Goal: Find specific page/section: Locate a particular part of the current website

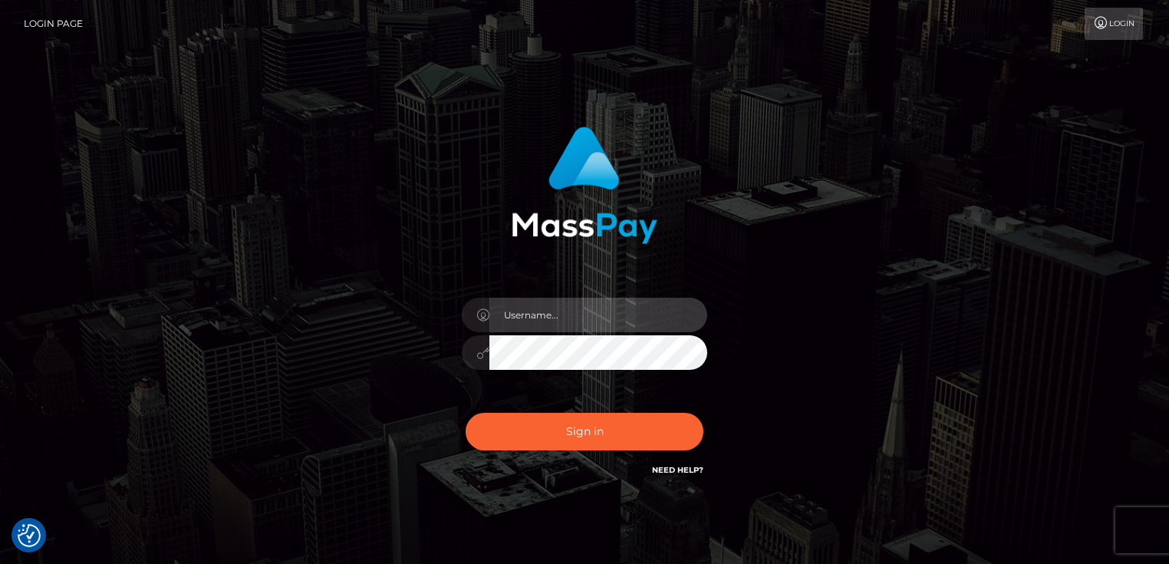
type input "Dan.Cirnat"
click at [199, 169] on div "Dan.Cirnat Sign in" at bounding box center [584, 310] width 874 height 390
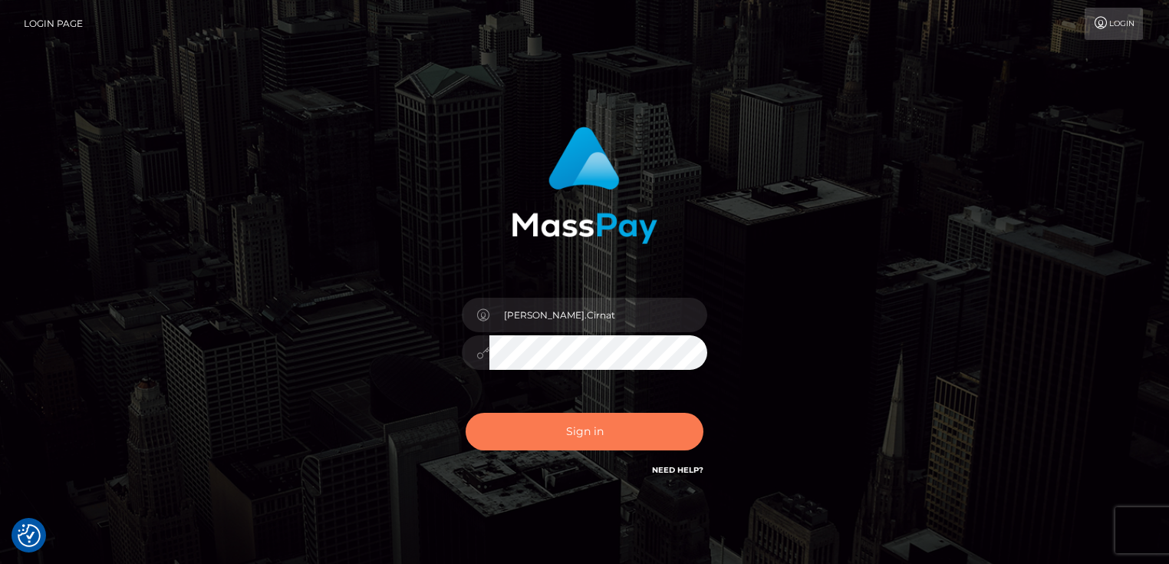
click at [655, 439] on button "Sign in" at bounding box center [584, 432] width 238 height 38
type input "[PERSON_NAME].Cirnat"
click at [626, 436] on div at bounding box center [570, 457] width 314 height 175
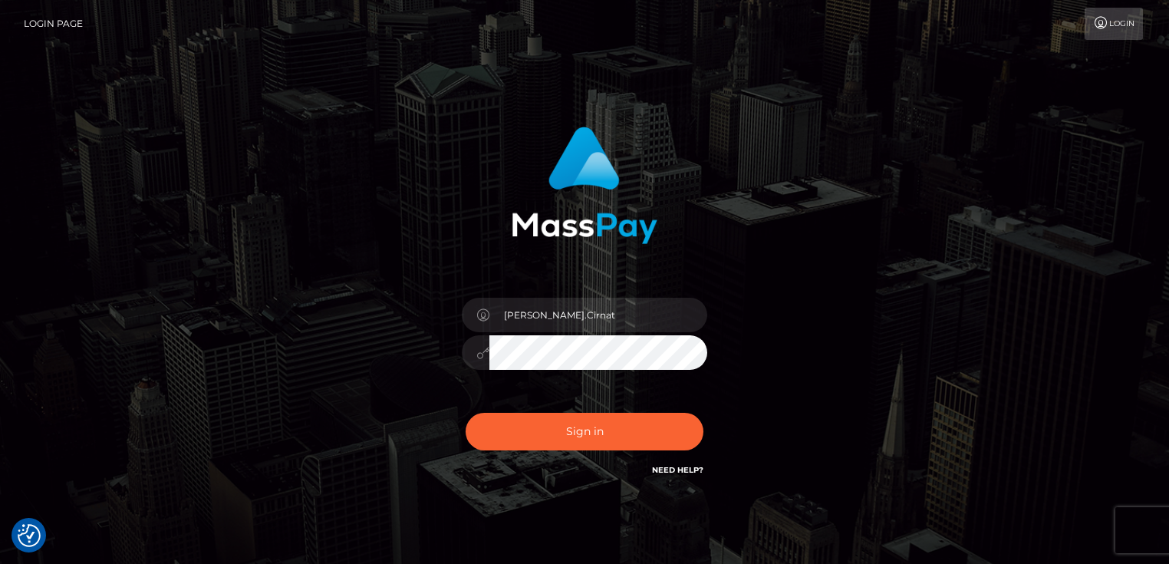
click at [709, 406] on div at bounding box center [570, 457] width 314 height 175
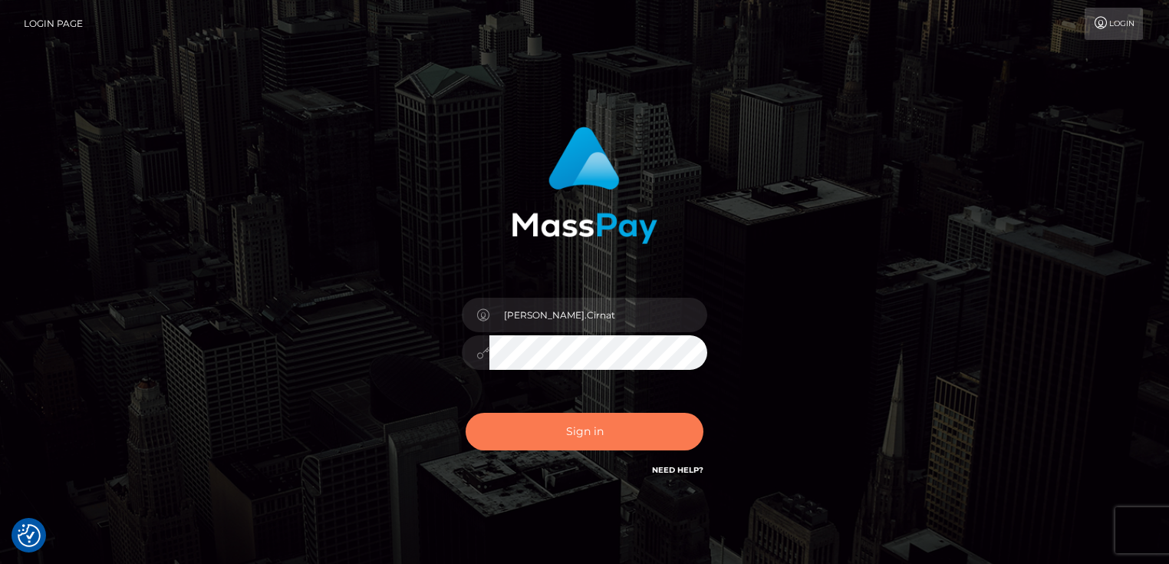
drag, startPoint x: 610, startPoint y: 429, endPoint x: 653, endPoint y: 384, distance: 62.4
click at [607, 429] on button "Sign in" at bounding box center [584, 432] width 238 height 38
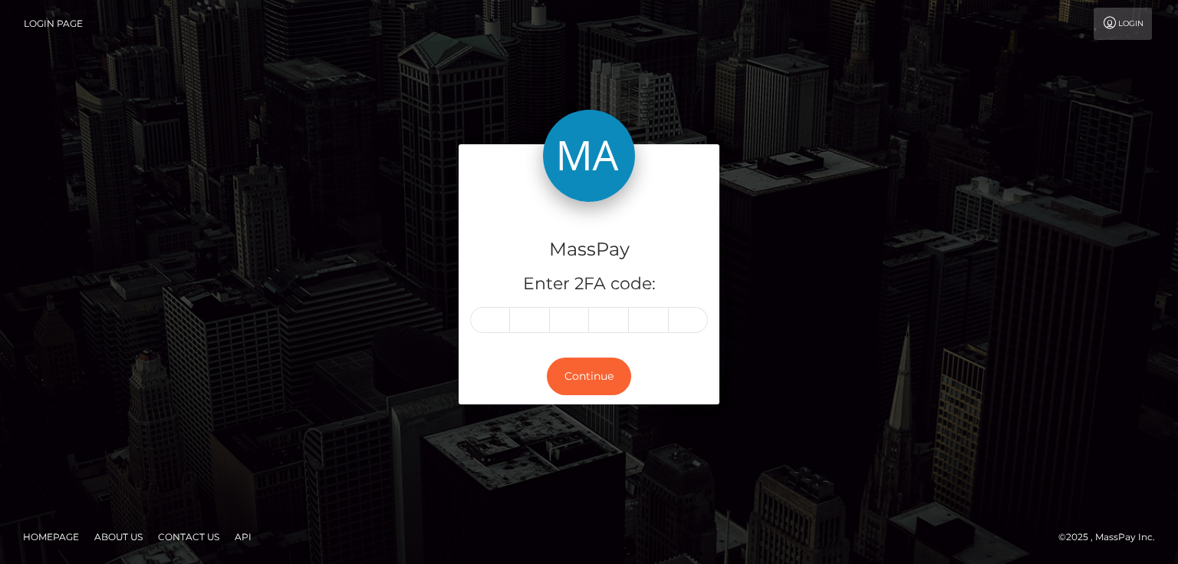
click at [484, 321] on input "text" at bounding box center [490, 320] width 40 height 26
type input "5"
type input "6"
type input "0"
type input "2"
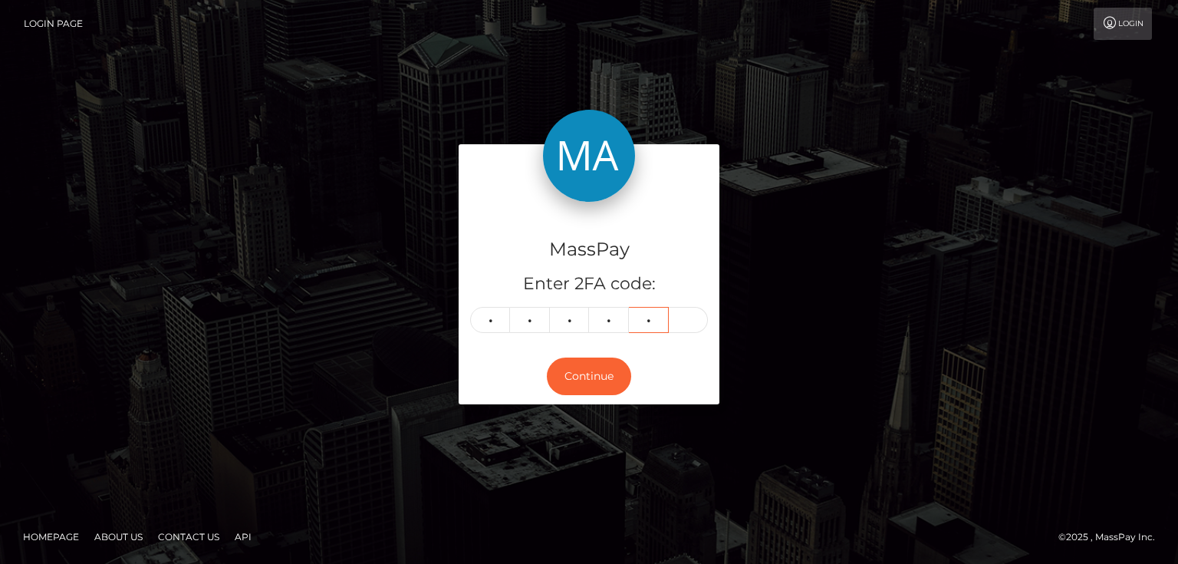
type input "2"
type input "7"
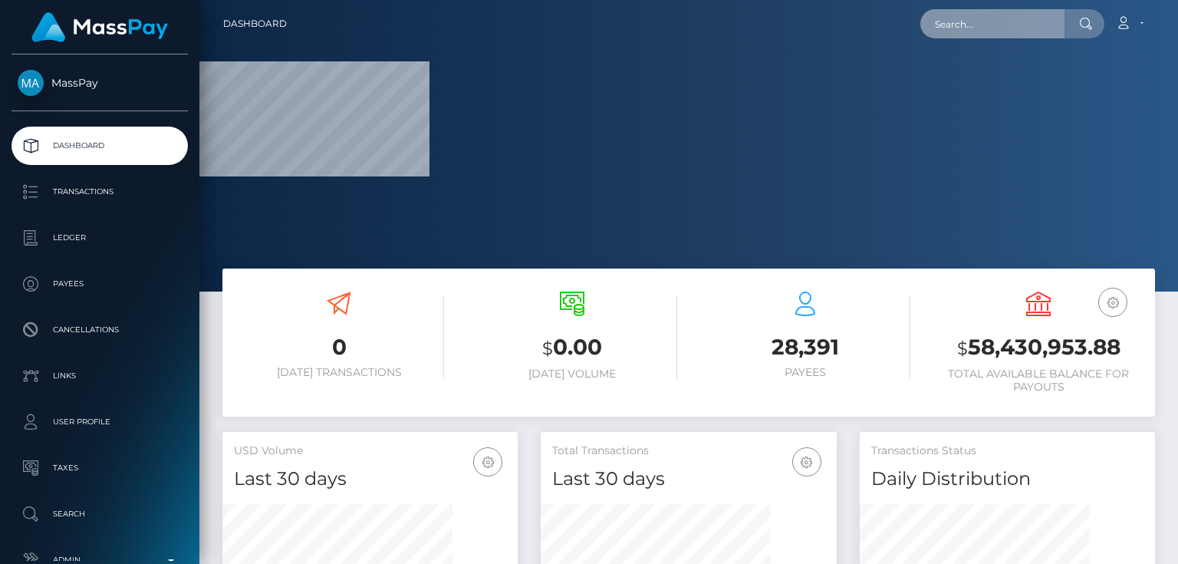
paste input "286369122277662720"
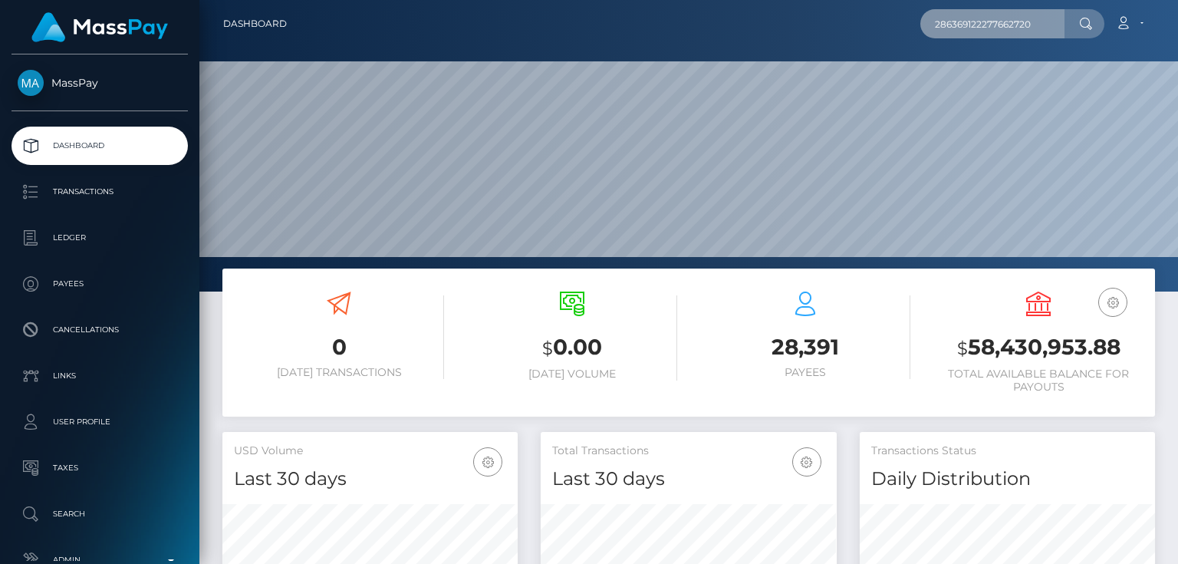
scroll to position [271, 294]
type input "286369122277662720"
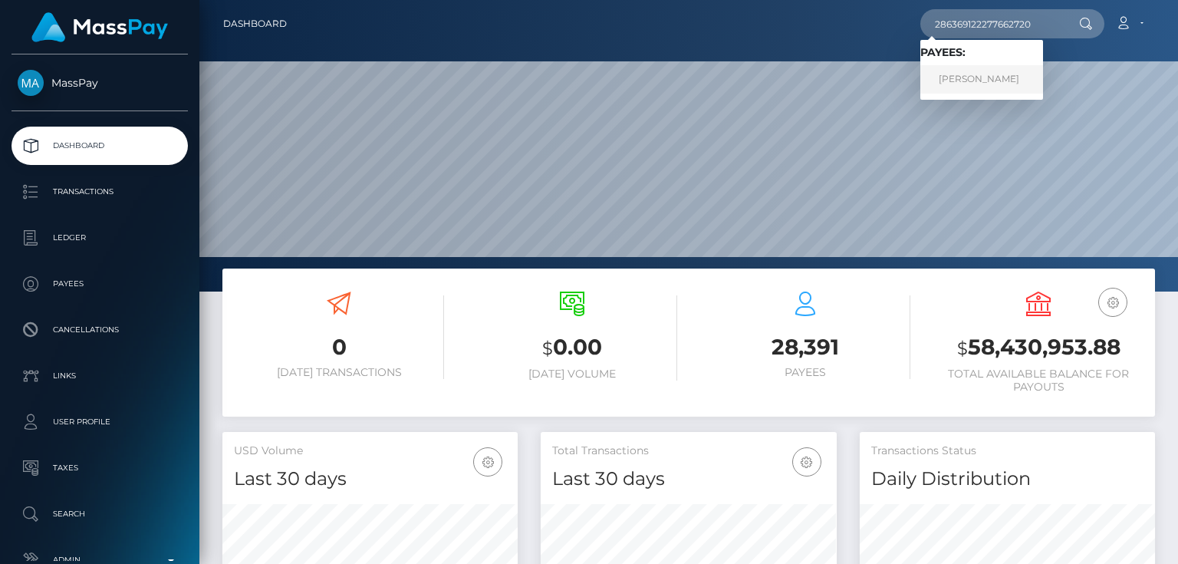
click at [991, 84] on link "ALEJANDRO JESUS CASTRO" at bounding box center [981, 79] width 123 height 28
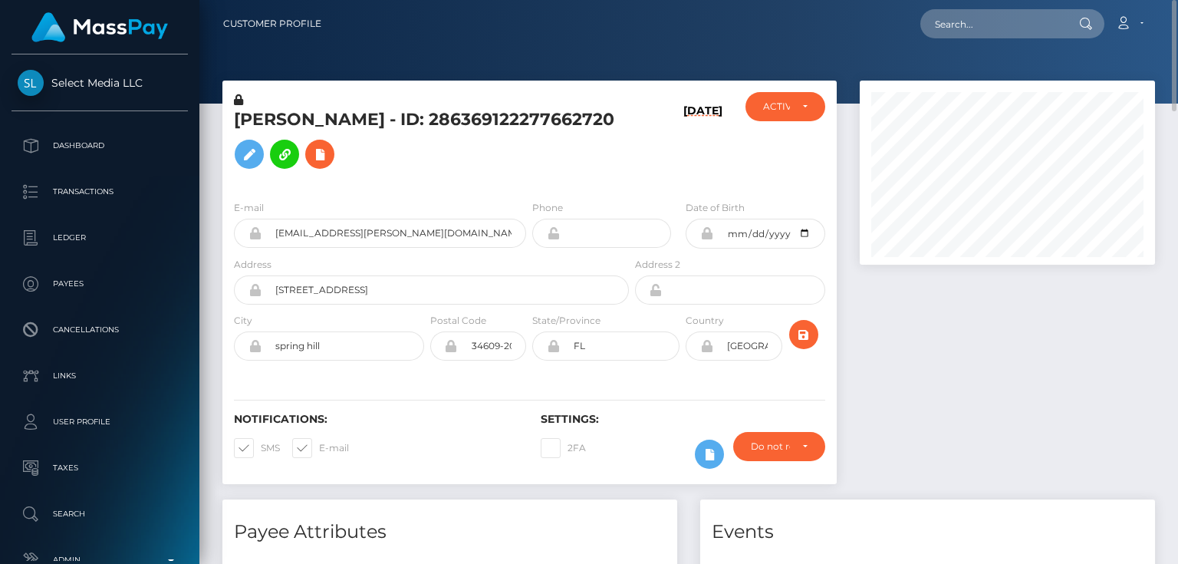
click at [307, 150] on h5 "ALEJANDRO JESUS CASTRO - ID: 286369122277662720" at bounding box center [427, 142] width 386 height 68
copy h5 "ALEJANDRO JESUS CASTRO - ID: 286369122277662720"
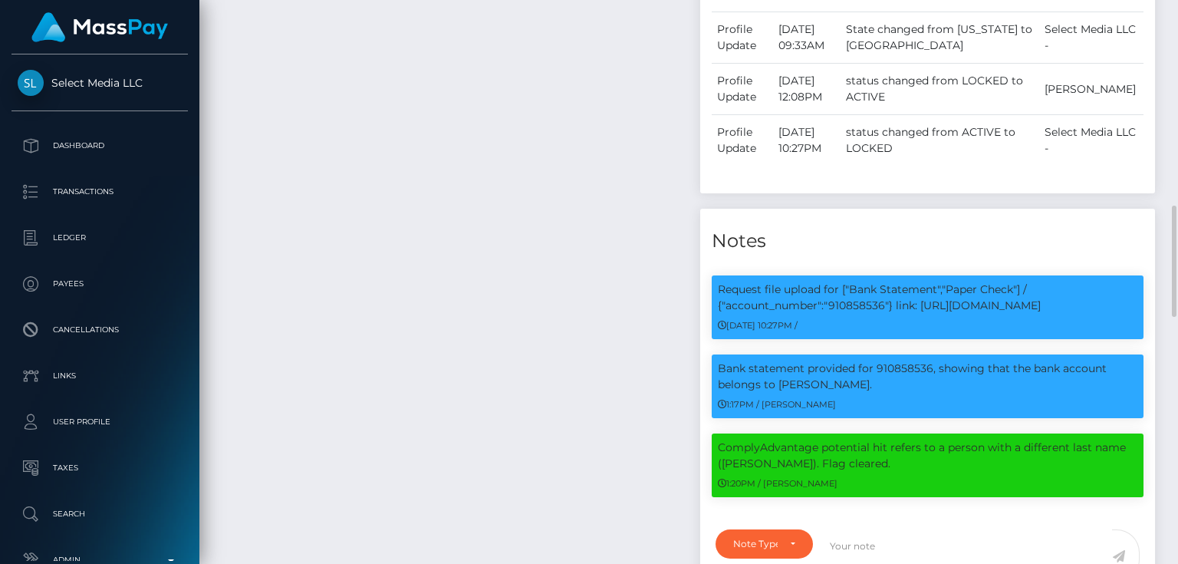
scroll to position [184, 294]
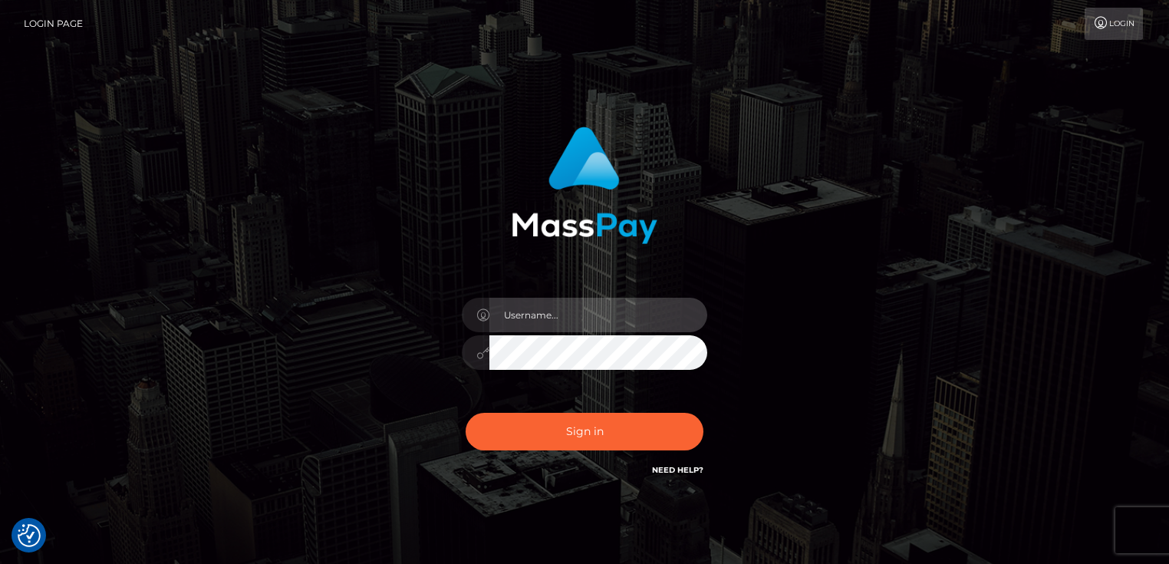
type input "[PERSON_NAME].Cirnat"
click at [185, 141] on div "[PERSON_NAME].Cirnat Sign in" at bounding box center [584, 310] width 874 height 390
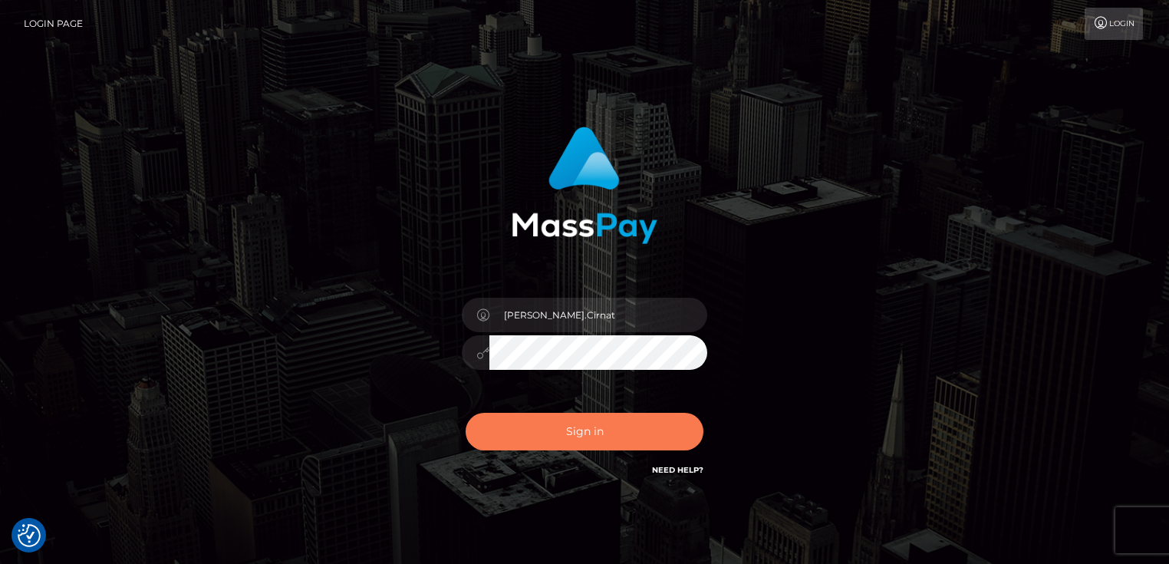
click at [620, 429] on button "Sign in" at bounding box center [584, 432] width 238 height 38
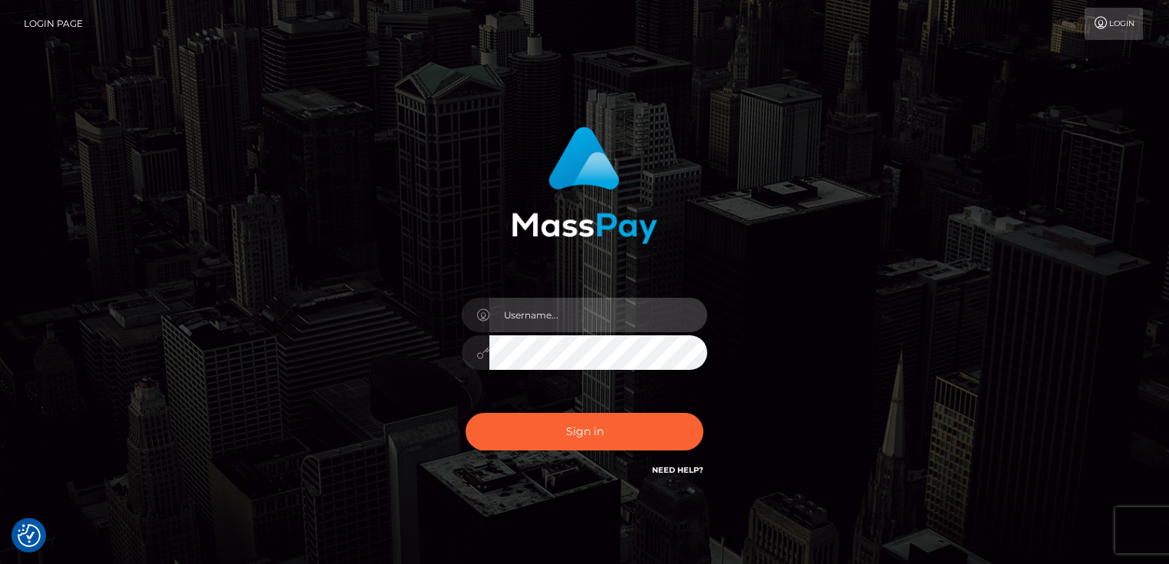
type input "Dan.Cirnat"
click at [709, 403] on div at bounding box center [570, 457] width 314 height 175
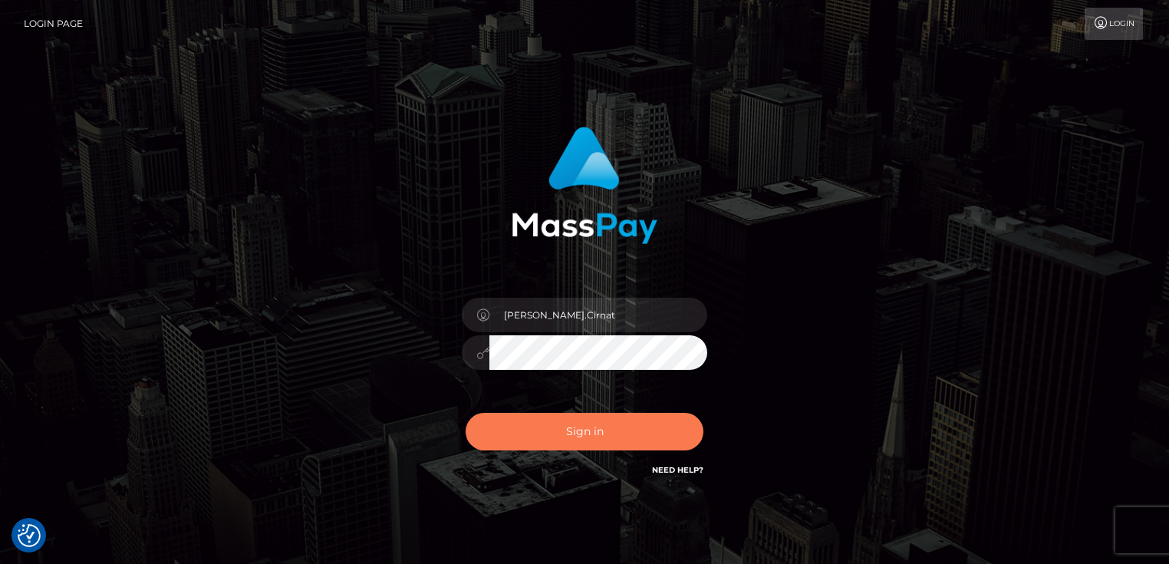
click at [577, 424] on button "Sign in" at bounding box center [584, 432] width 238 height 38
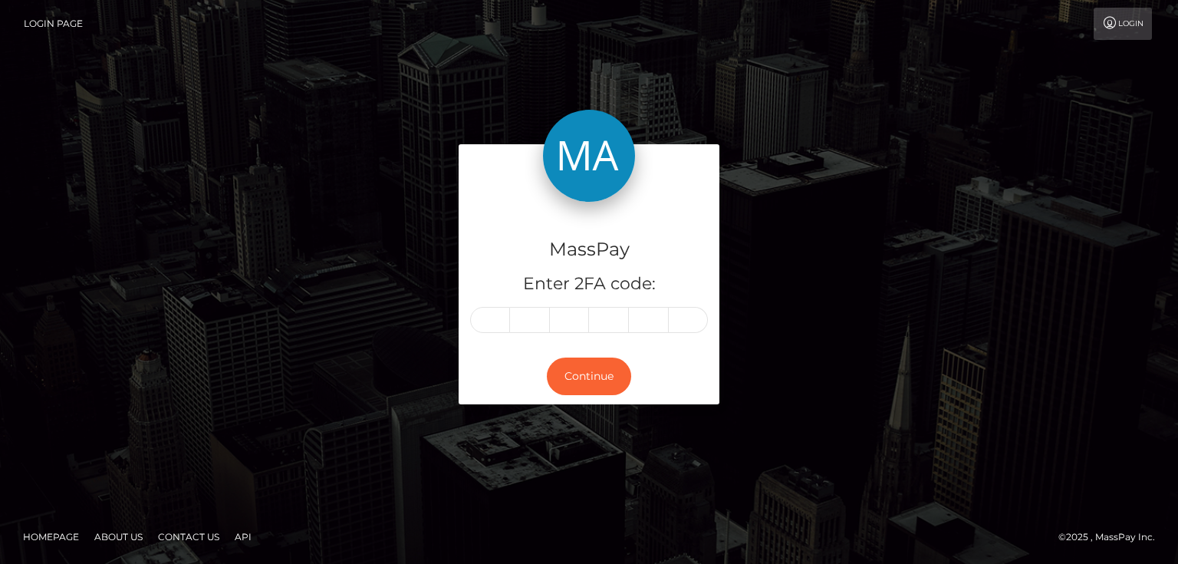
click at [494, 317] on input "text" at bounding box center [490, 320] width 40 height 26
click at [479, 324] on input "text" at bounding box center [490, 320] width 40 height 26
type input "1"
type input "0"
type input "2"
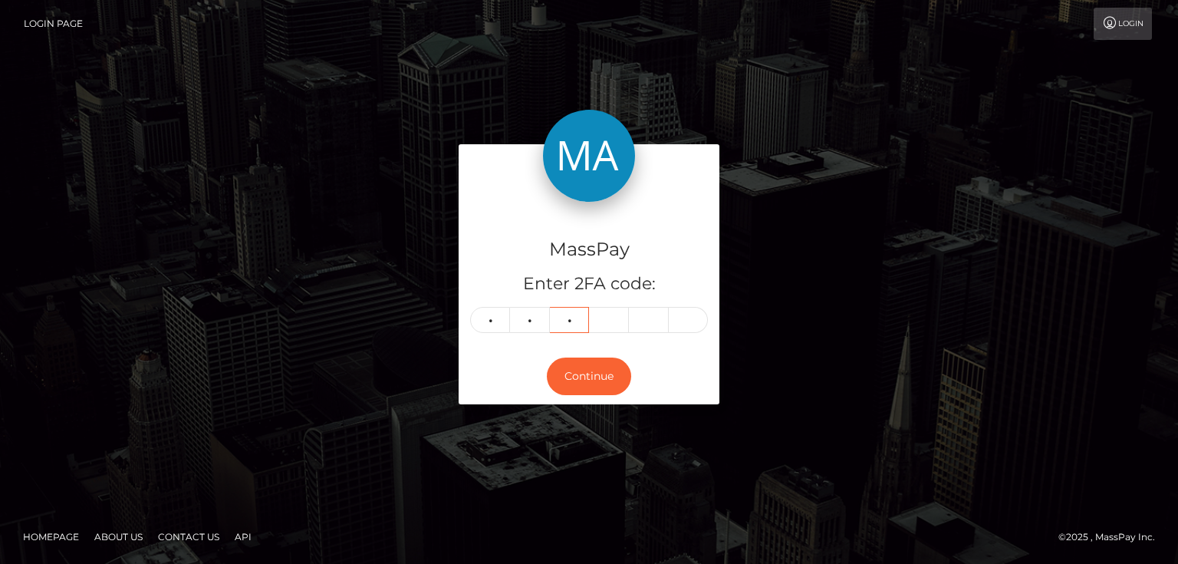
type input "5"
type input "2"
type input "6"
type input "5"
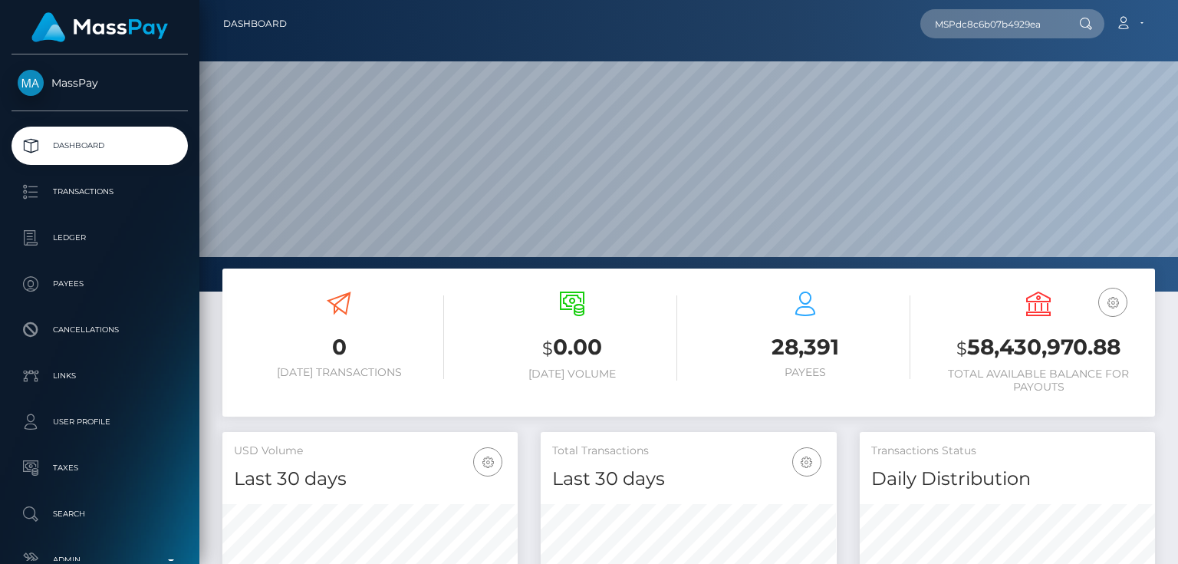
scroll to position [271, 294]
type input "MSPdc8c6b07b4929ea"
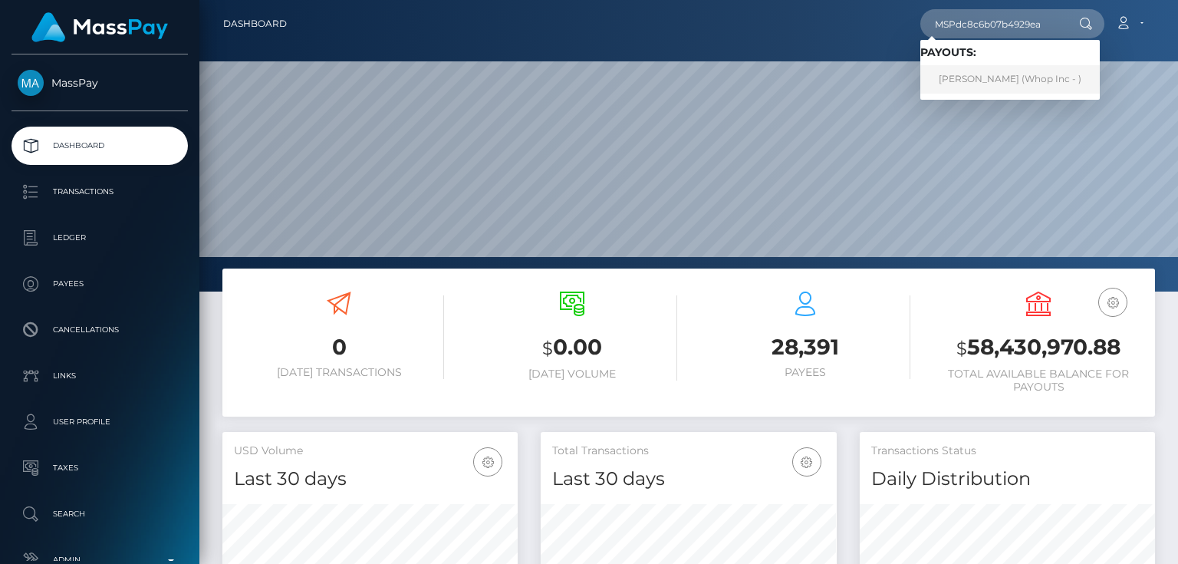
click at [972, 78] on link "[PERSON_NAME] (Whop Inc - )" at bounding box center [1009, 79] width 179 height 28
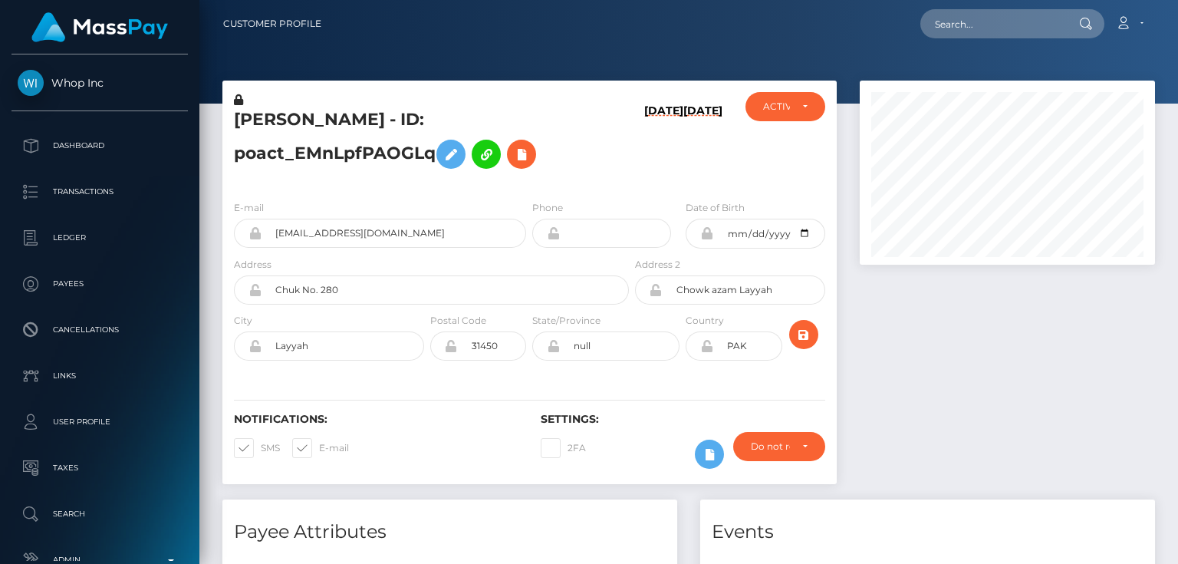
scroll to position [184, 294]
drag, startPoint x: 364, startPoint y: 121, endPoint x: 248, endPoint y: 120, distance: 115.8
click at [238, 118] on h5 "[PERSON_NAME] - ID: poact_EMnLpfPAOGLq" at bounding box center [427, 142] width 386 height 68
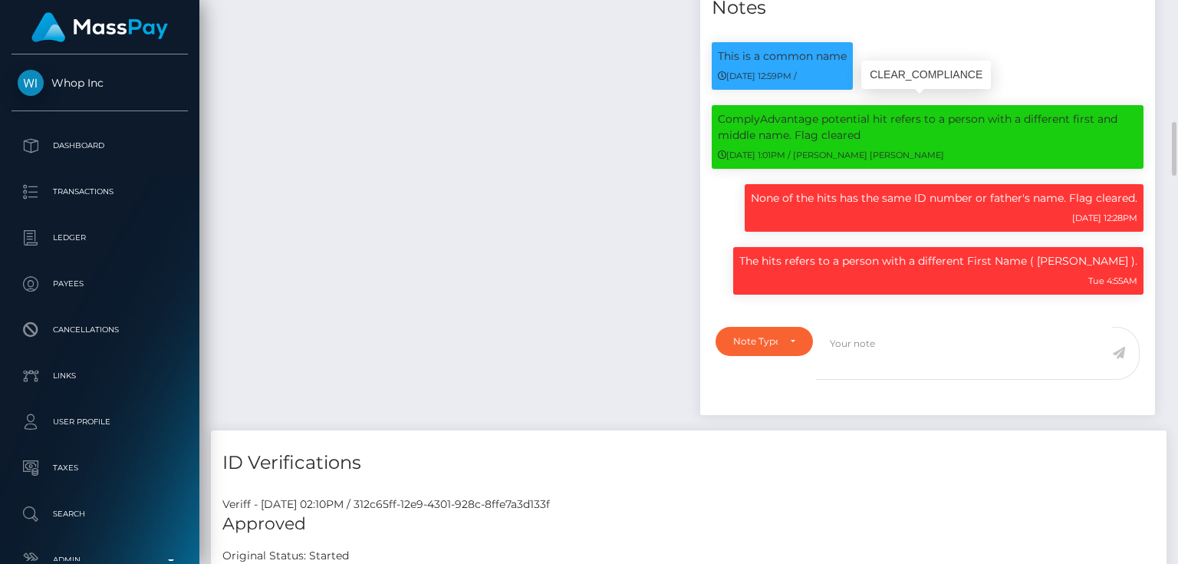
click at [987, 123] on p "ComplyAdvantage potential hit refers to a person with a different first and mid…" at bounding box center [927, 127] width 419 height 32
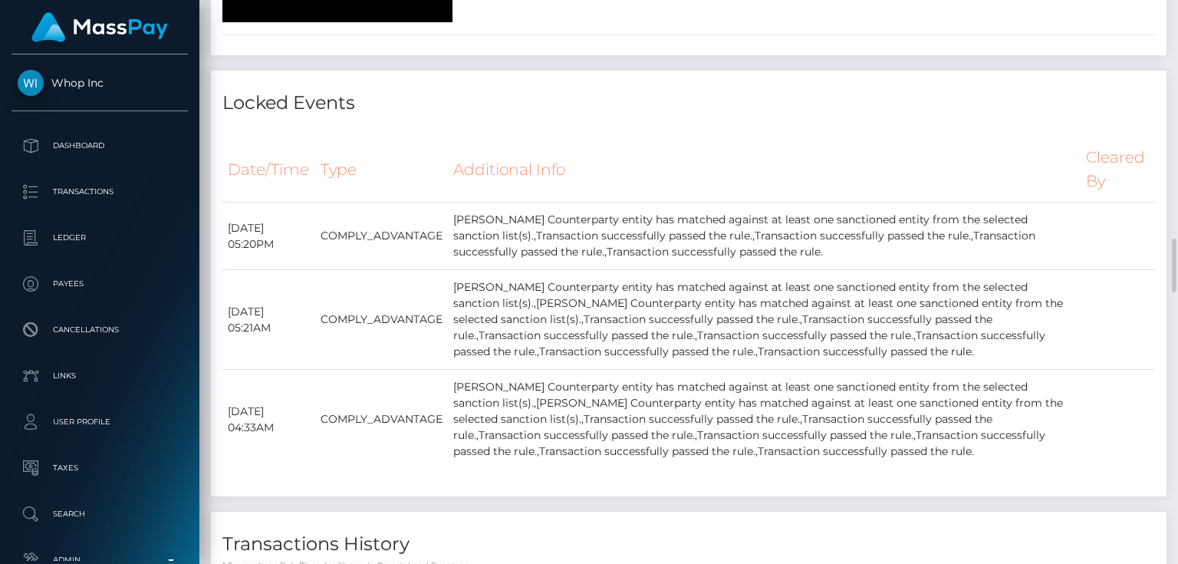
scroll to position [2760, 0]
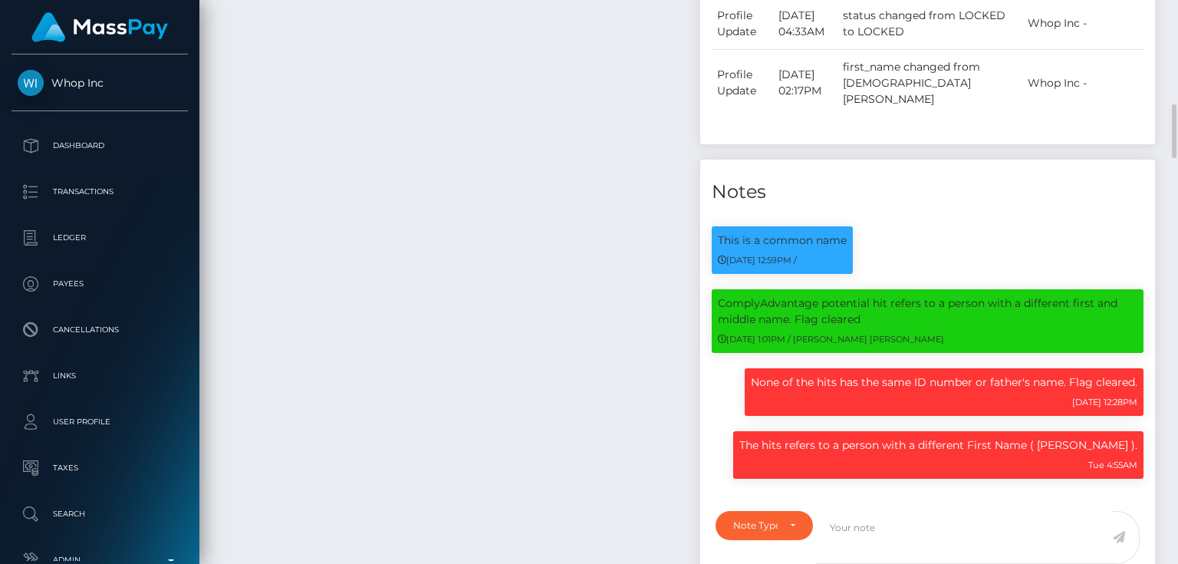
scroll to position [184, 294]
drag, startPoint x: 773, startPoint y: 379, endPoint x: 1112, endPoint y: 390, distance: 339.1
click at [1024, 379] on p "None of the hits has the same ID number or father's name. Flag cleared." at bounding box center [944, 382] width 386 height 16
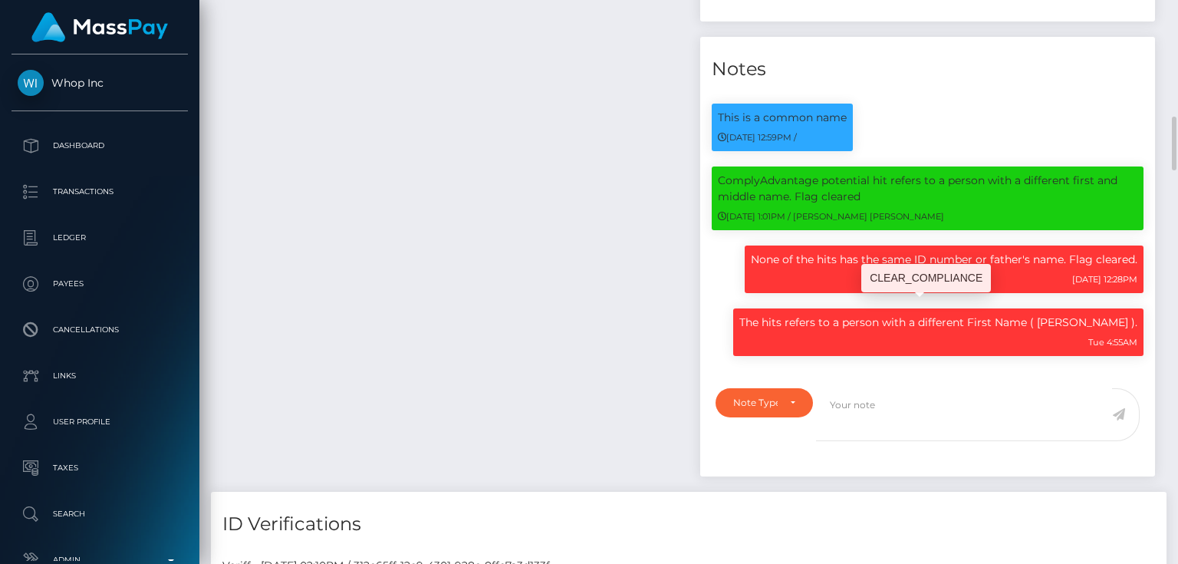
drag, startPoint x: 824, startPoint y: 312, endPoint x: 1116, endPoint y: 305, distance: 293.0
click at [1113, 314] on p "The hits refers to a person with a different First Name ( Zafar )." at bounding box center [938, 322] width 398 height 16
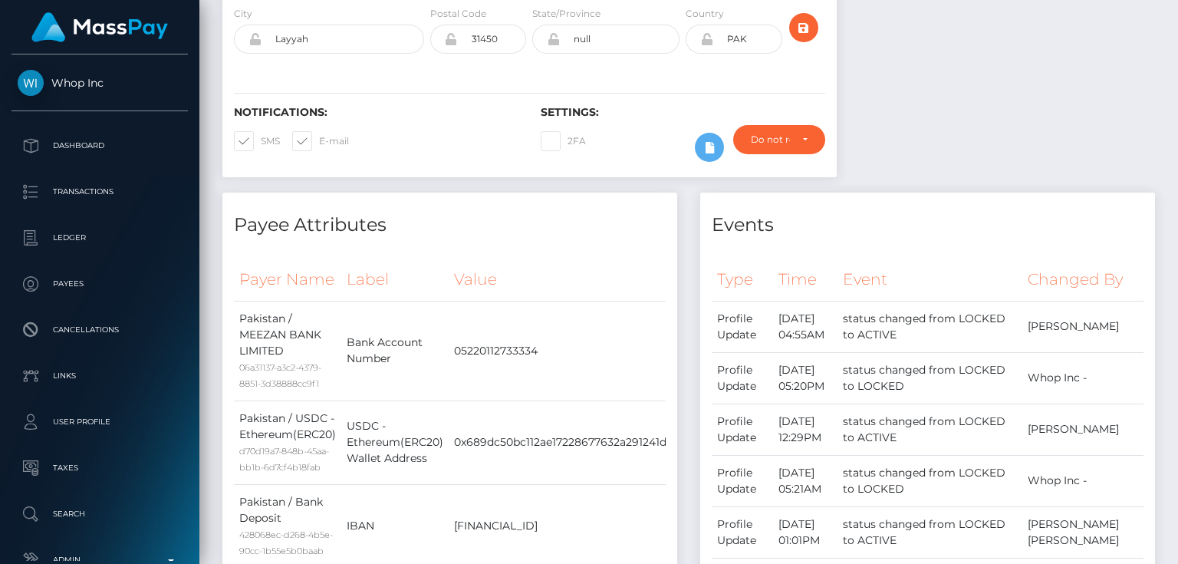
scroll to position [61, 0]
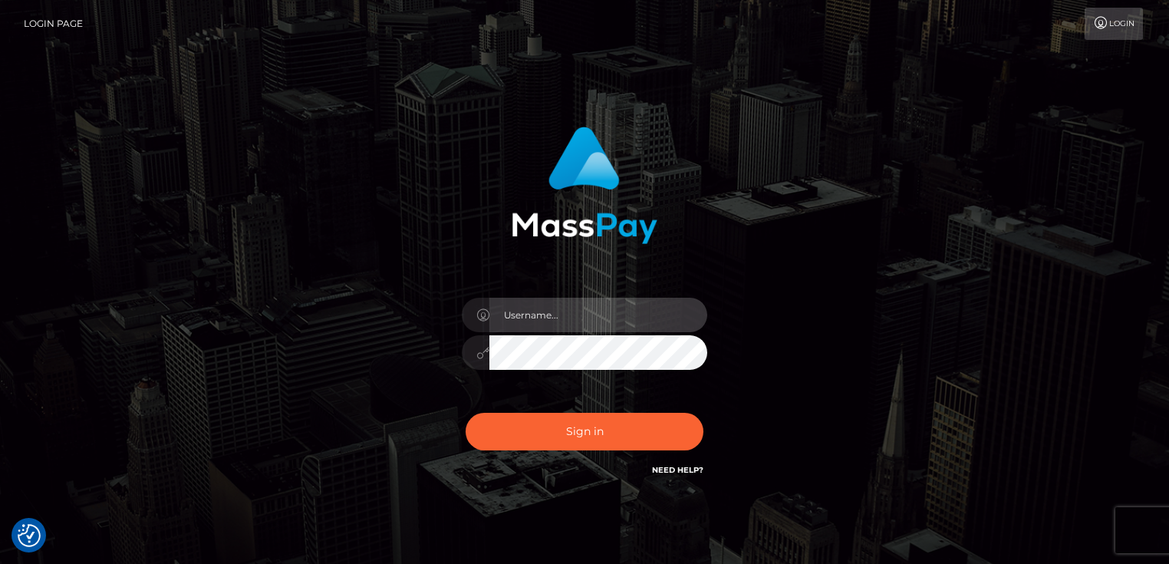
type input "[PERSON_NAME].Cirnat"
click at [280, 131] on div "[PERSON_NAME].Cirnat Sign in" at bounding box center [584, 310] width 874 height 390
